Goal: Task Accomplishment & Management: Use online tool/utility

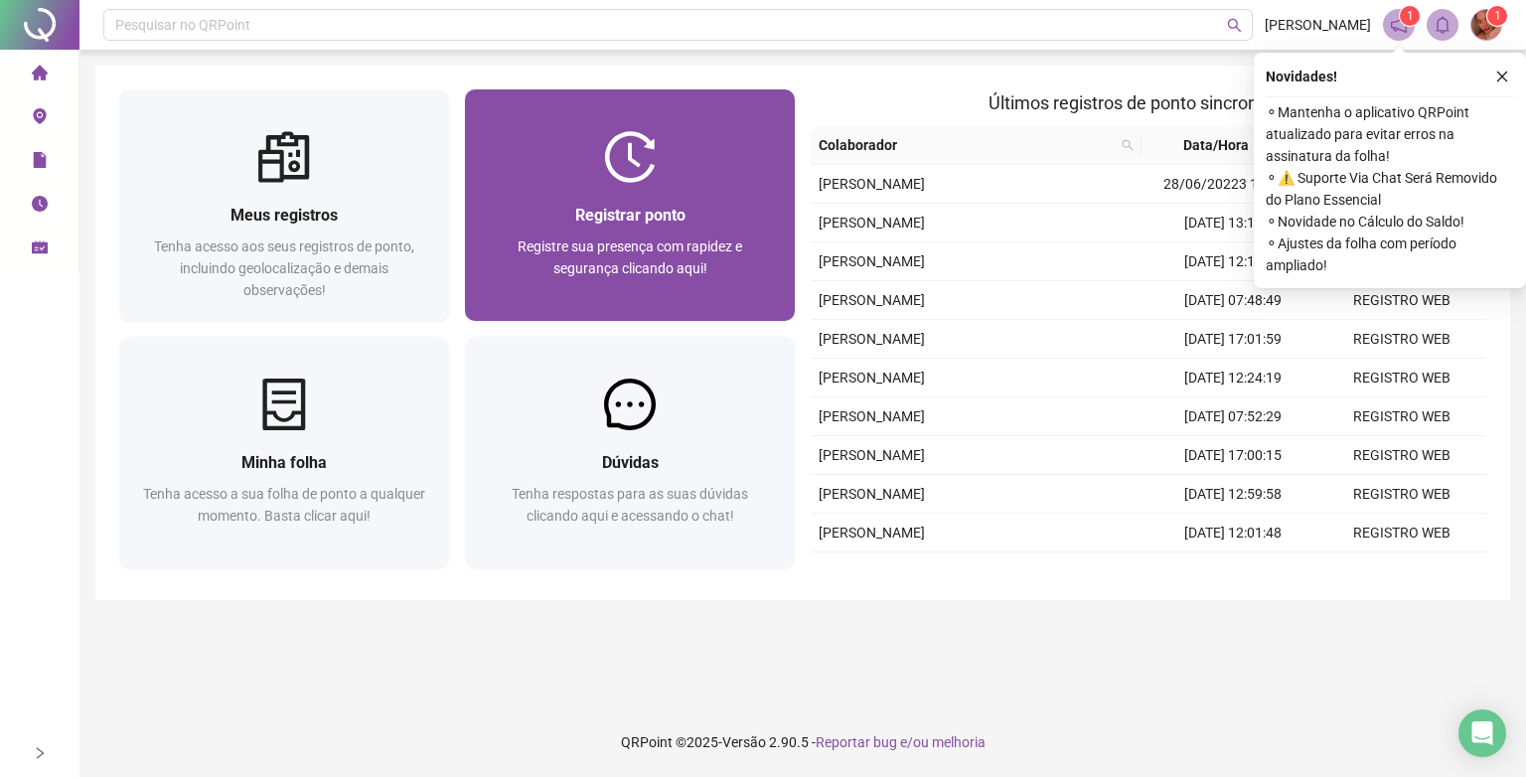
click at [641, 289] on div "Registre sua presença com rapidez e segurança clicando aqui!" at bounding box center [630, 268] width 282 height 66
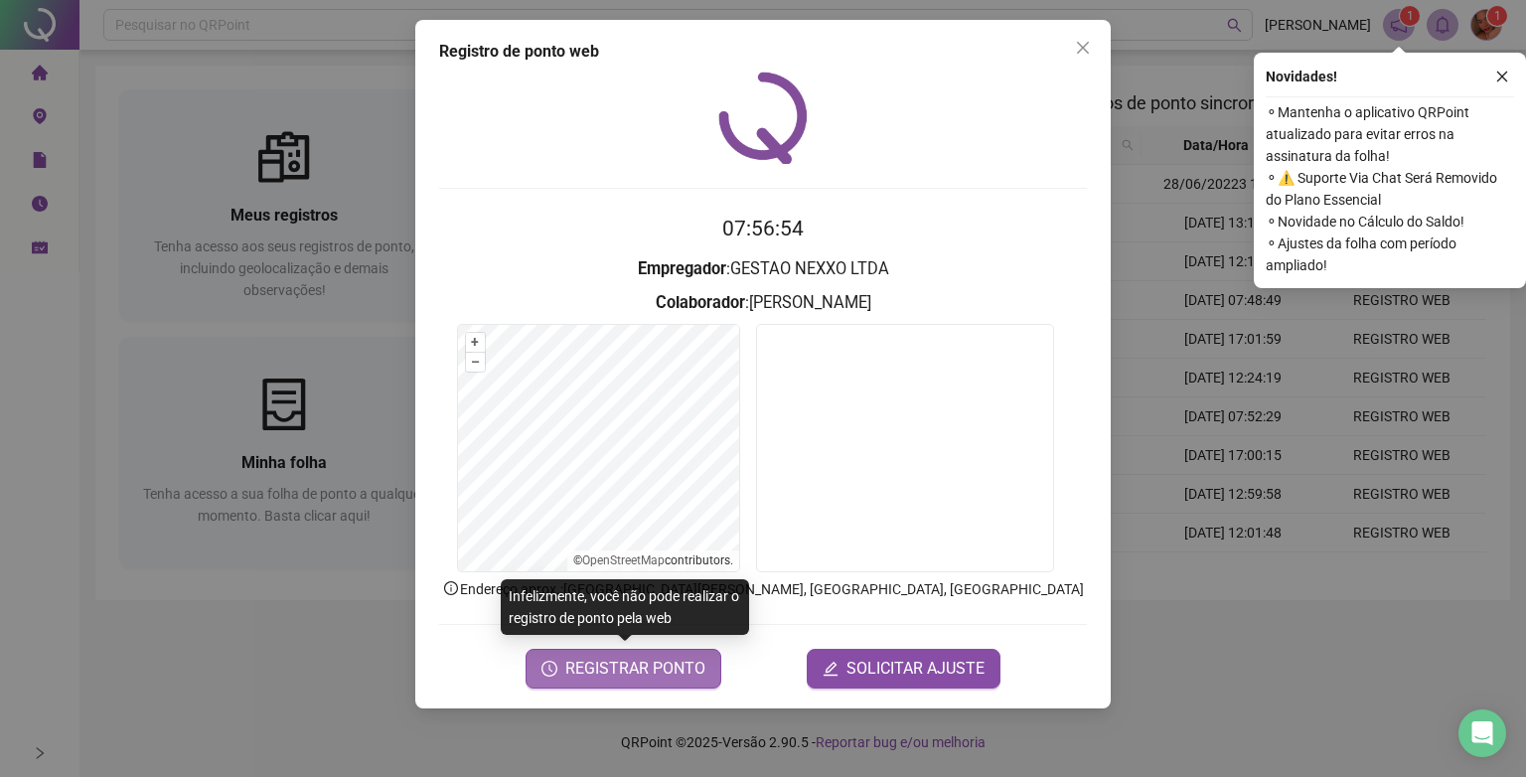
click at [636, 667] on span "REGISTRAR PONTO" at bounding box center [635, 669] width 140 height 24
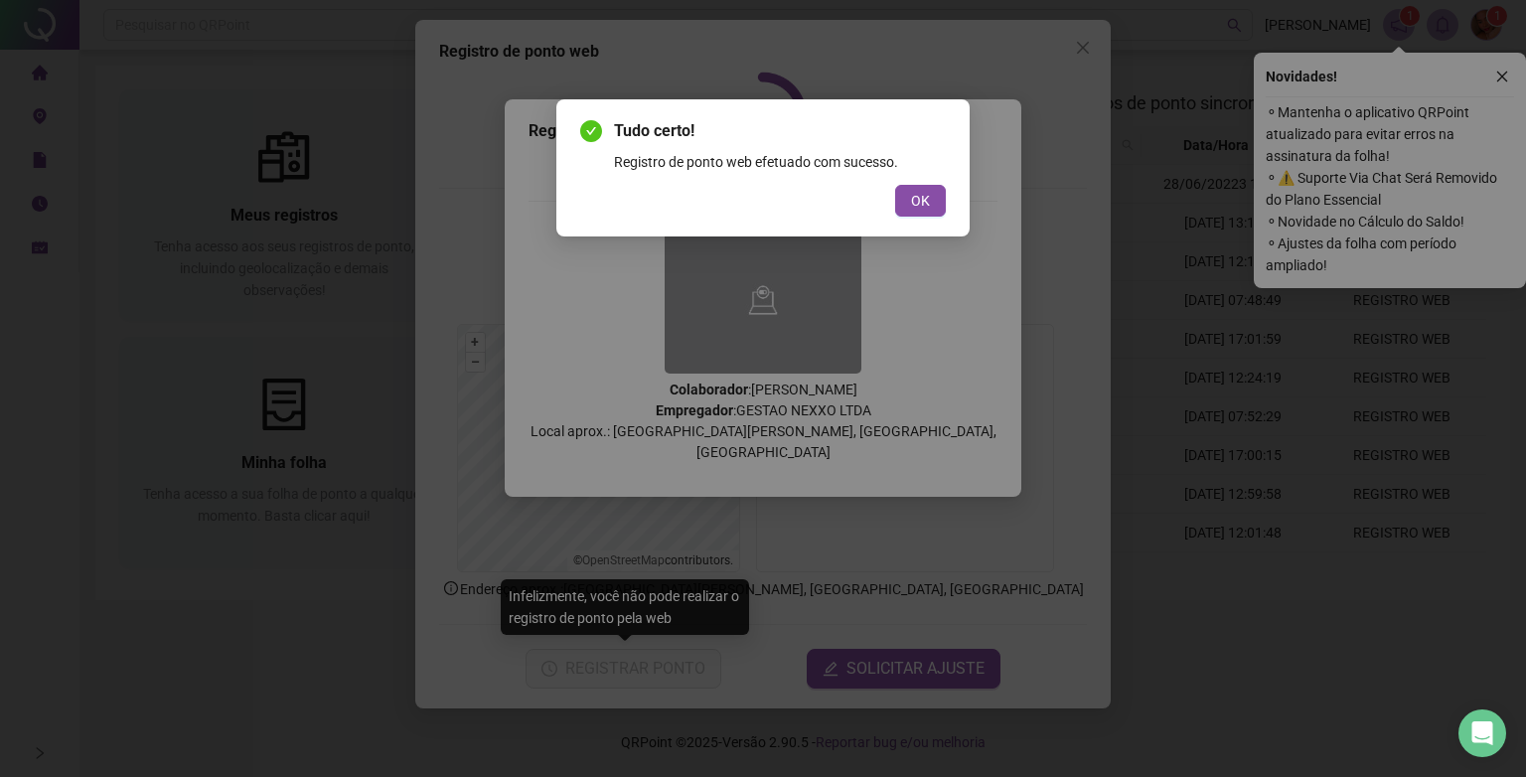
click at [910, 217] on div "Tudo certo! Registro de ponto web efetuado com sucesso. OK" at bounding box center [762, 167] width 413 height 137
click at [914, 199] on span "OK" at bounding box center [920, 201] width 19 height 22
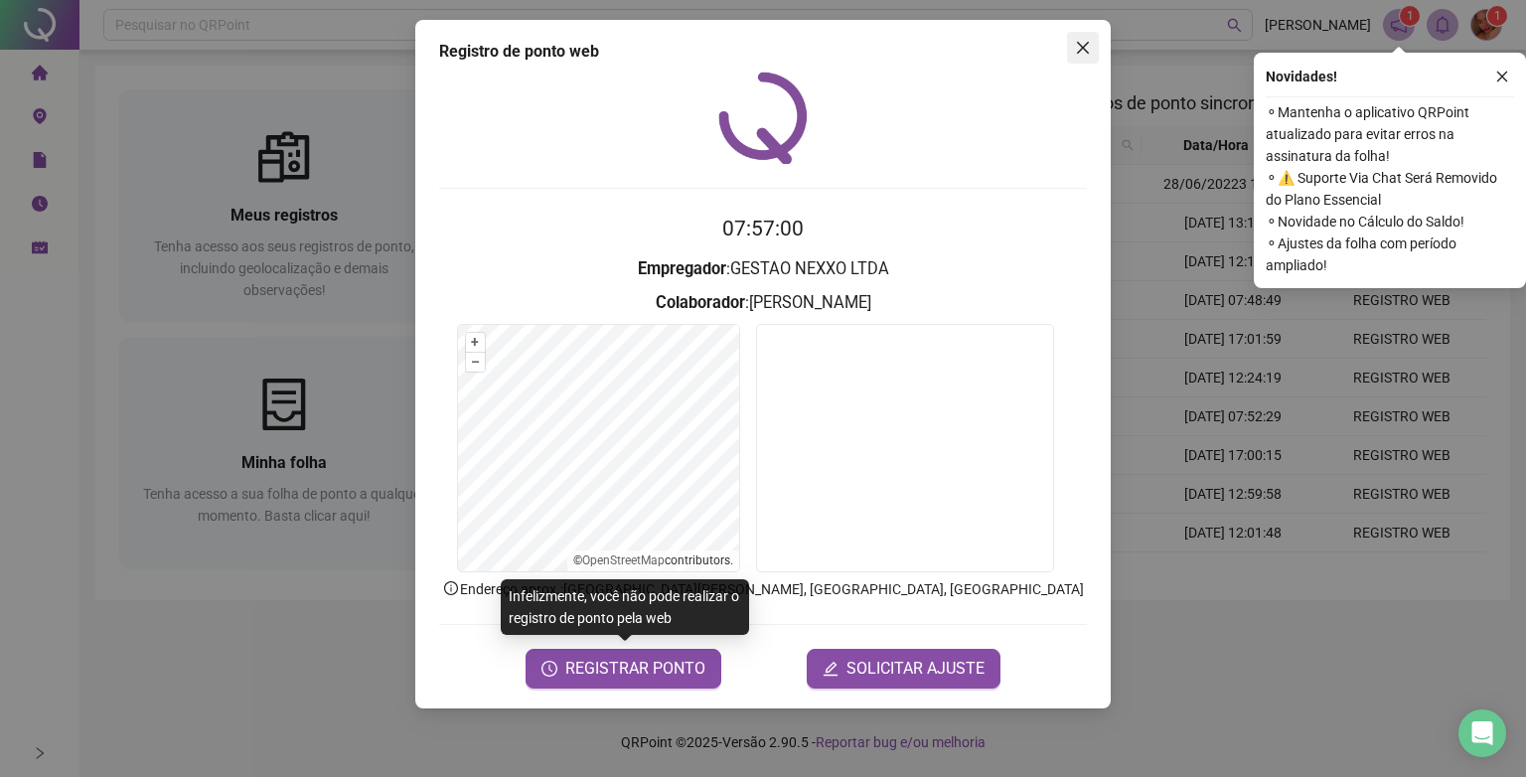
click at [1092, 48] on span "Close" at bounding box center [1083, 48] width 32 height 16
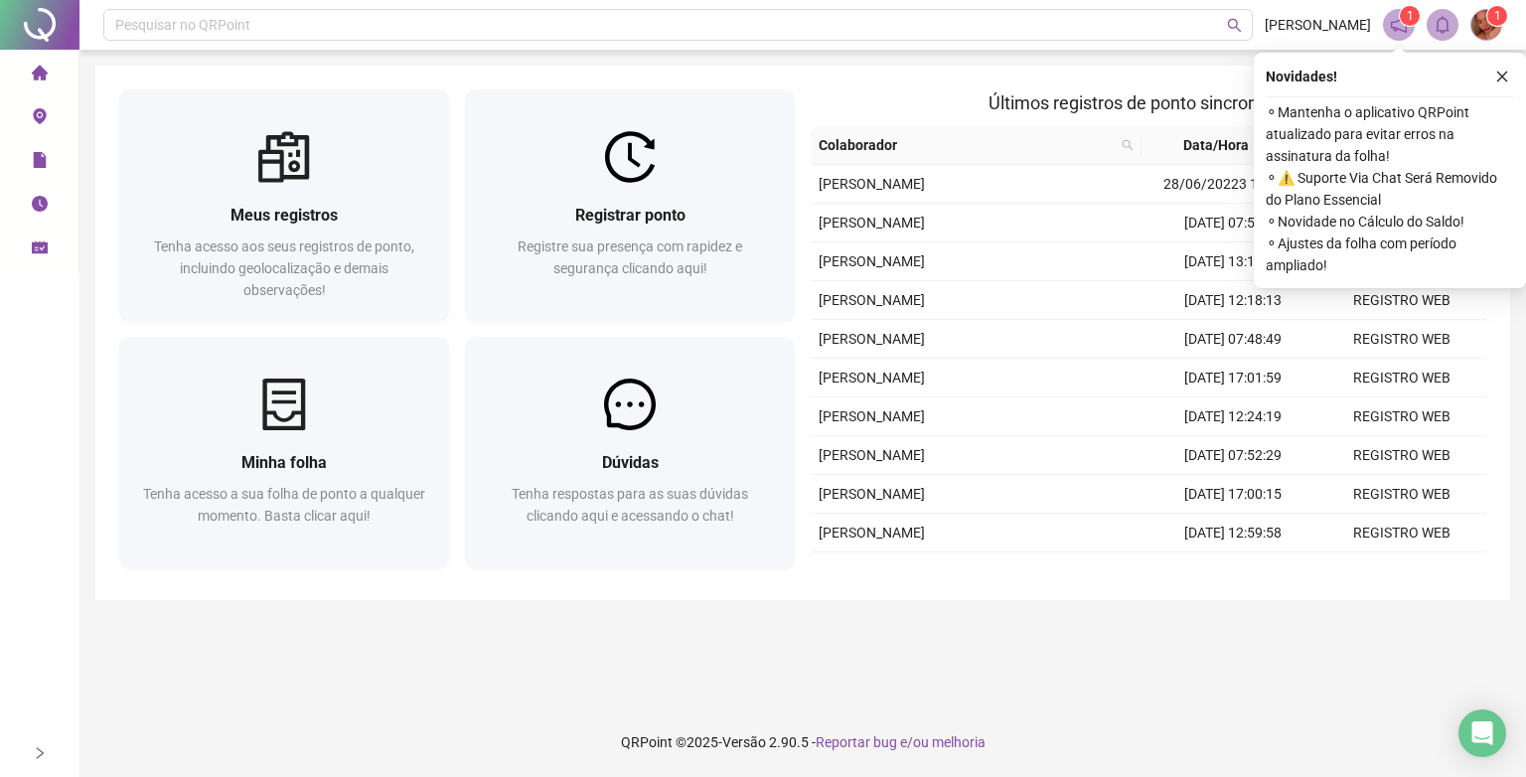
click at [1507, 77] on icon "close" at bounding box center [1502, 77] width 14 height 14
